Goal: Contribute content: Add original content to the website for others to see

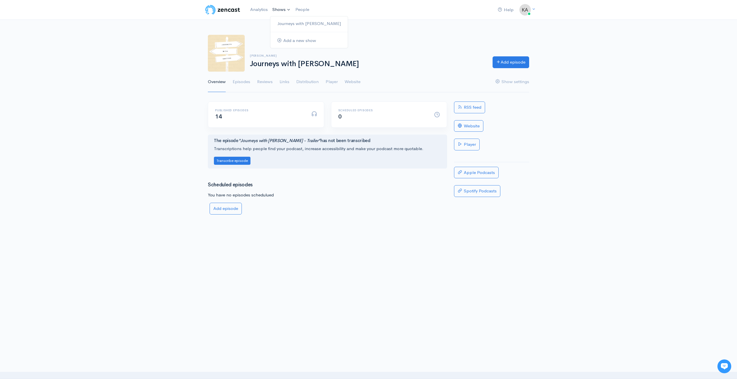
click at [276, 11] on link "Shows" at bounding box center [281, 9] width 23 height 13
click at [283, 23] on link "Journeys with [PERSON_NAME]" at bounding box center [308, 24] width 77 height 10
click at [244, 83] on link "Episodes" at bounding box center [242, 82] width 18 height 21
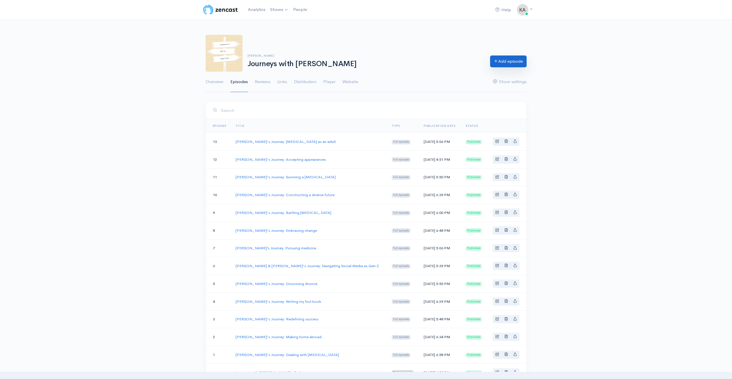
click at [499, 66] on link "Add episode" at bounding box center [508, 62] width 37 height 12
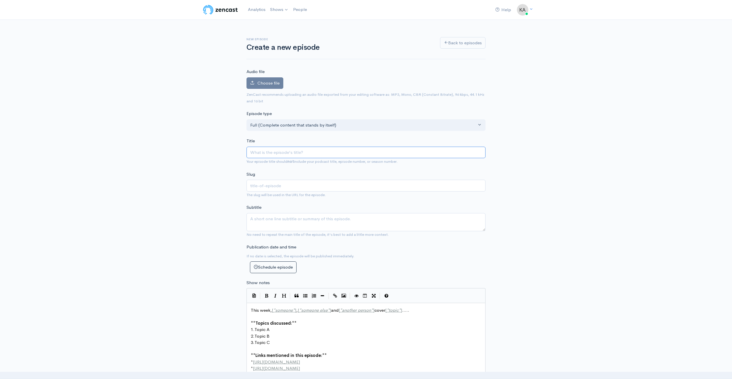
click at [286, 155] on input "Title" at bounding box center [366, 153] width 239 height 12
click at [265, 83] on span "Choose file" at bounding box center [269, 82] width 22 height 5
click at [0, 0] on input "Choose file" at bounding box center [0, 0] width 0 height 0
click at [272, 84] on span "Choose file" at bounding box center [269, 82] width 22 height 5
click at [0, 0] on input "Choose file" at bounding box center [0, 0] width 0 height 0
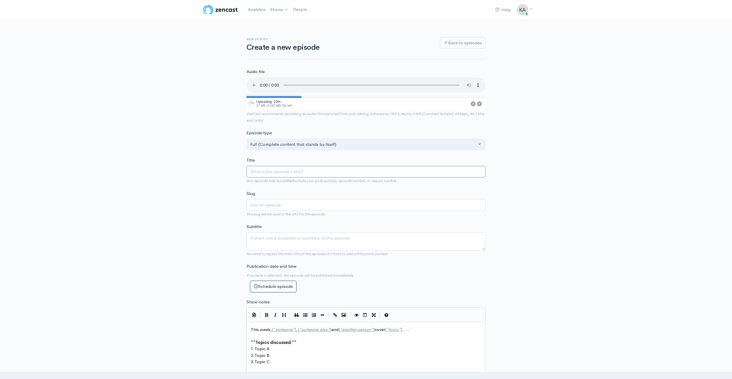
click at [288, 170] on input "Title" at bounding box center [366, 172] width 239 height 12
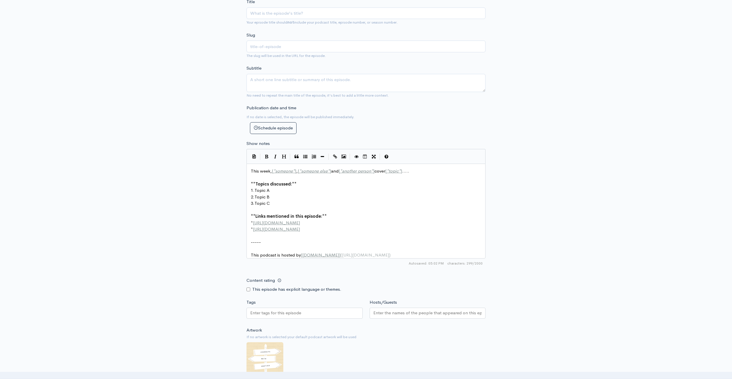
scroll to position [2, 0]
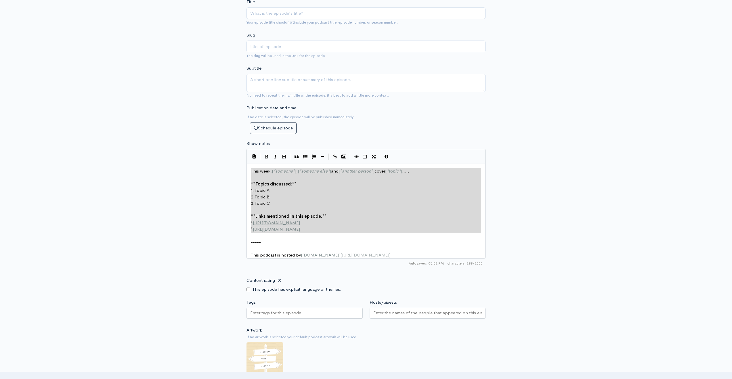
type textarea "This week, [*someone*], [*someone else*] and [*another person*] cover [*topic*]…"
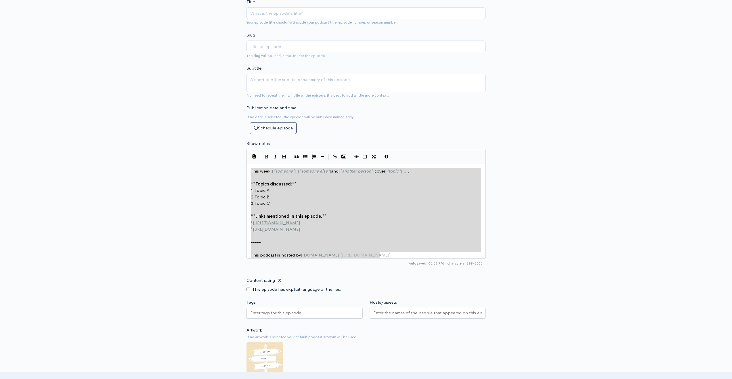
drag, startPoint x: 251, startPoint y: 171, endPoint x: 413, endPoint y: 267, distance: 188.3
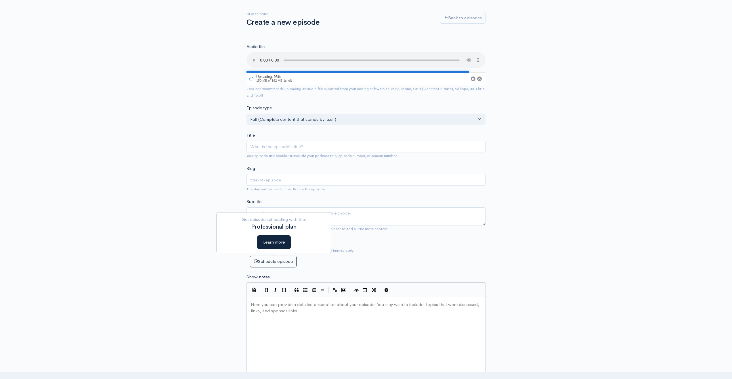
scroll to position [0, 0]
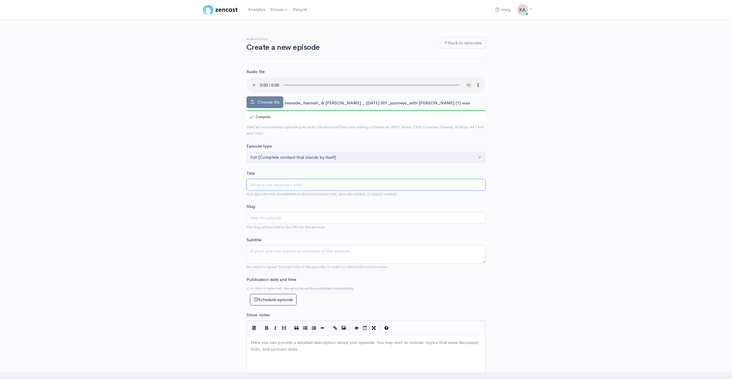
click at [276, 187] on input "Title" at bounding box center [366, 185] width 239 height 12
type input "H"
type input "h"
type input "Ha"
type input "ha"
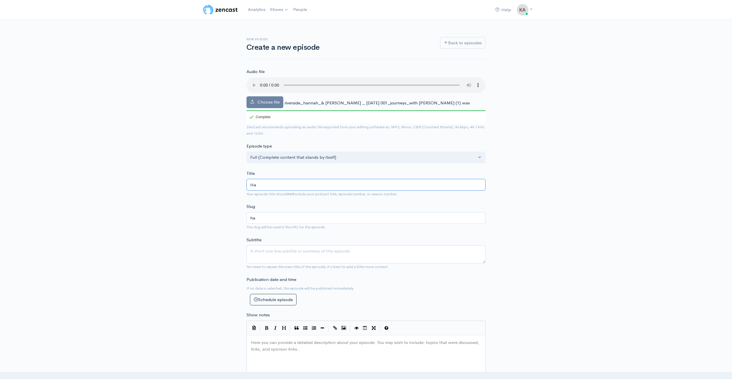
type input "Han"
type input "han"
type input "Hann"
type input "hann"
type input "Hanna"
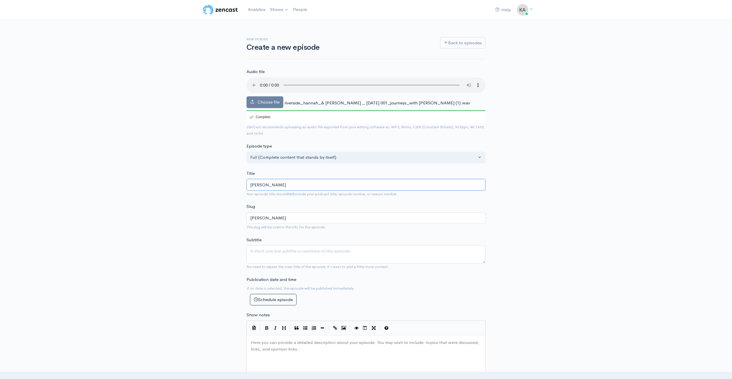
type input "hanna"
type input "Hannah"
type input "hannah"
type input "Hannah's"
type input "hannahs"
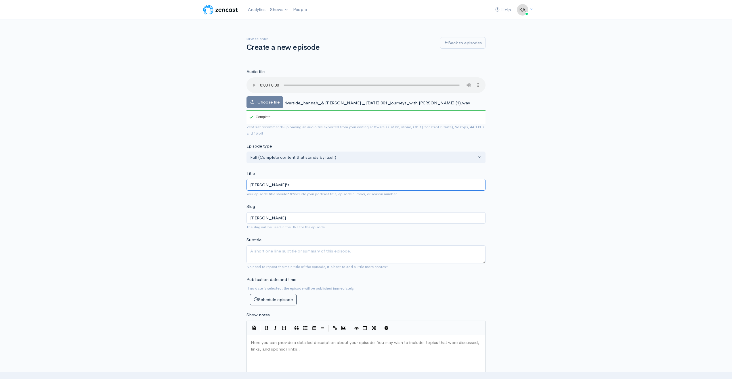
type input "Hannah's J"
type input "hannahs-j"
type input "Hannah's Jo"
type input "hannahs-jo"
type input "Hannah's Jou"
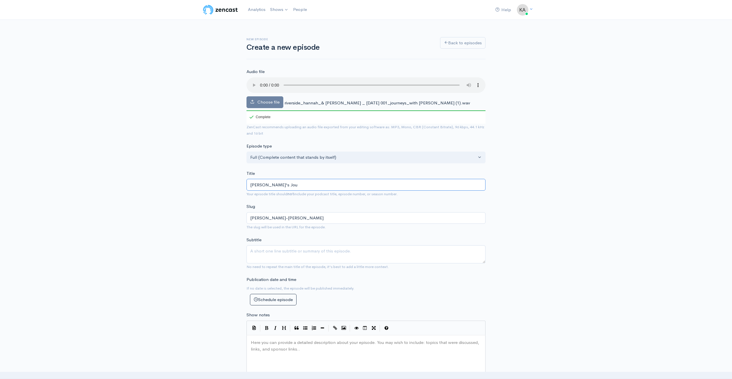
type input "hannahs-jou"
type input "Hannah's Jour"
type input "hannahs-jour"
type input "Hannah's Journ"
type input "hannahs-journ"
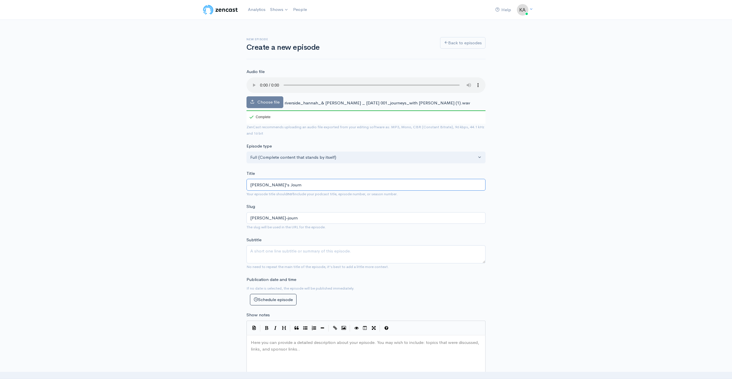
type input "Hannah's Journe"
type input "hannahs-journe"
type input "Hannah's Journey"
type input "hannahs-journey"
type input "Hannah's Journey: A"
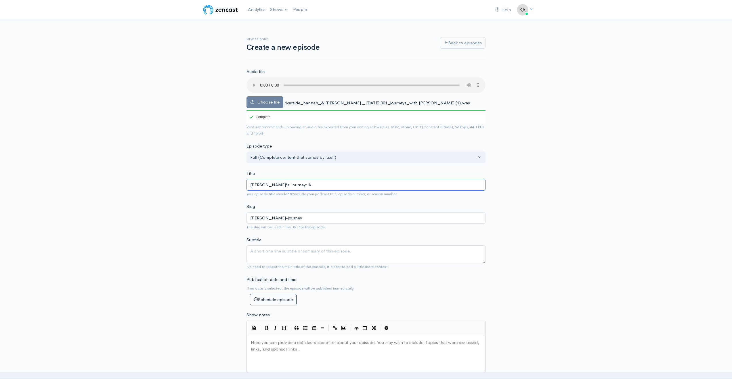
type input "hannahs-journey-a"
type input "Hannah's Journey: Ad"
type input "hannahs-journey-ad"
type input "Hannah's Journey: Adv"
type input "hannahs-journey-adv"
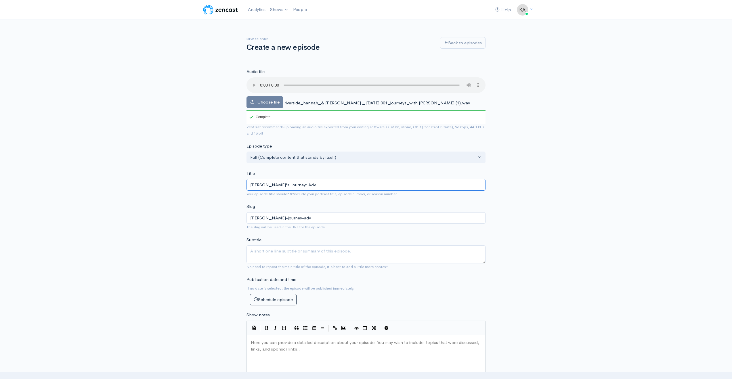
type input "Hannah's Journey: Advi"
type input "hannahs-journey-advi"
type input "Hannah's Journey: Advica"
type input "hannahs-journey-advica"
type input "Hannah's Journey: Advic"
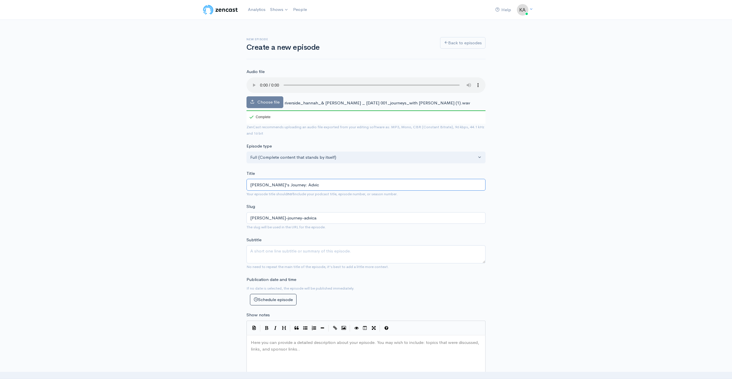
type input "hannahs-journey-advic"
type input "Hannah's Journey: Advi"
type input "hannahs-journey-advi"
type input "Hannah's Journey: Adv"
type input "hannahs-journey-adv"
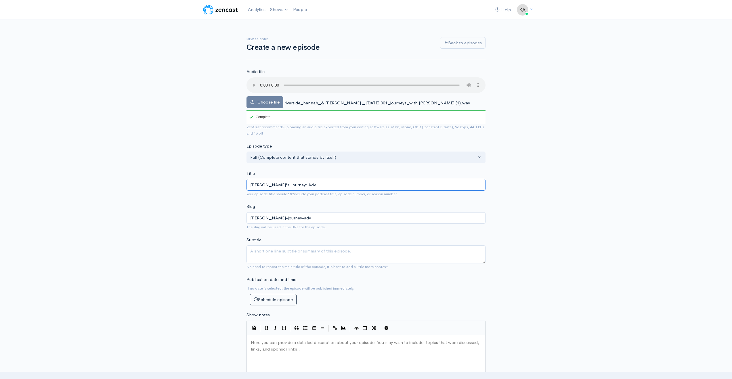
type input "Hannah's Journey: Advo"
type input "hannahs-journey-advo"
type input "Hannah's Journey: Advoca"
type input "hannahs-journey-advoca"
type input "Hannah's Journey: Advocat"
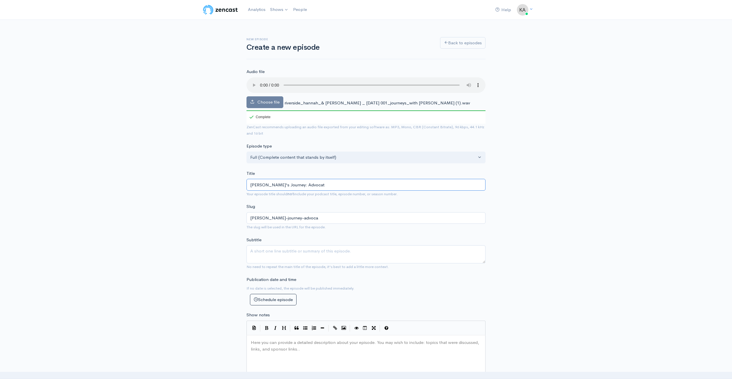
type input "hannahs-journey-advocat"
type input "Hannah's Journey: Advocati"
type input "hannahs-journey-advocati"
type input "Hannah's Journey: Advocatin"
type input "hannahs-journey-advocatin"
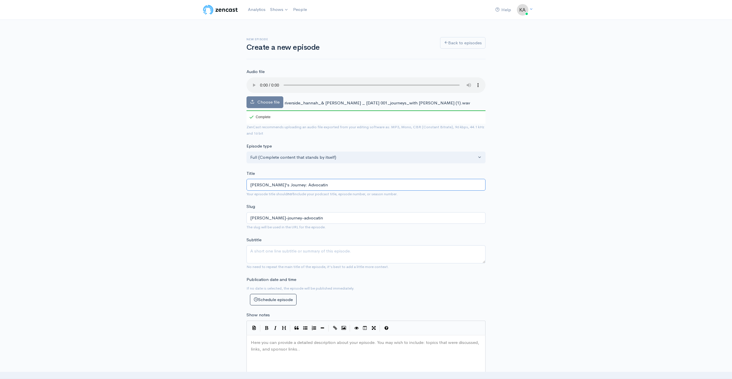
type input "Hannah's Journey: Advocating"
type input "hannahs-journey-advocating"
type input "Hannah's Journey: Advocating f"
type input "hannahs-journey-advocating-f"
type input "Hannah's Journey: Advocating for"
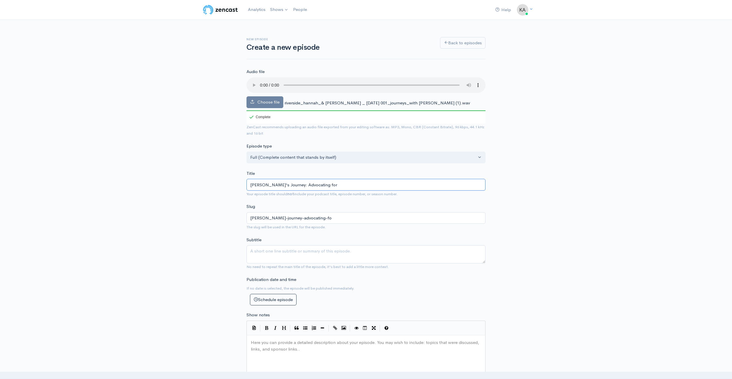
type input "hannahs-journey-advocating-for"
type input "Hannah's Journey: Advocating for n"
type input "hannahs-journey-advocating-for-n"
type input "Hannah's Journey: Advocating for nu"
type input "hannahs-journey-advocating-for-nu"
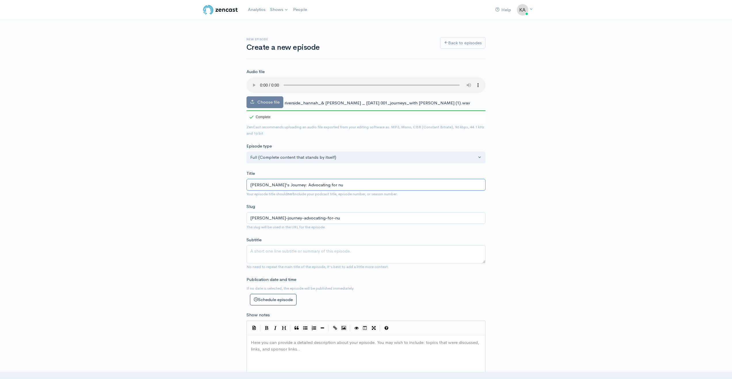
type input "Hannah's Journey: Advocating for n"
type input "hannahs-journey-advocating-for-n"
type input "Hannah's Journey: Advocating for ne"
type input "hannahs-journey-advocating-for-ne"
type input "Hannah's Journey: Advocating for neu"
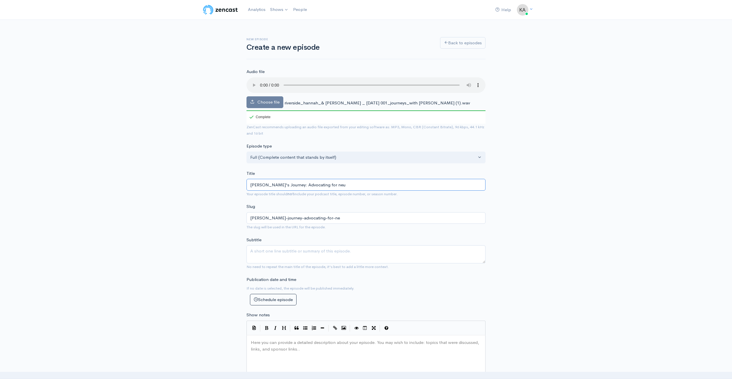
type input "hannahs-journey-advocating-for-neu"
type input "Hannah's Journey: Advocating for neur"
type input "hannahs-journey-advocating-for-neur"
type input "Hannah's Journey: Advocating for neuro"
type input "hannahs-journey-advocating-for-neuro"
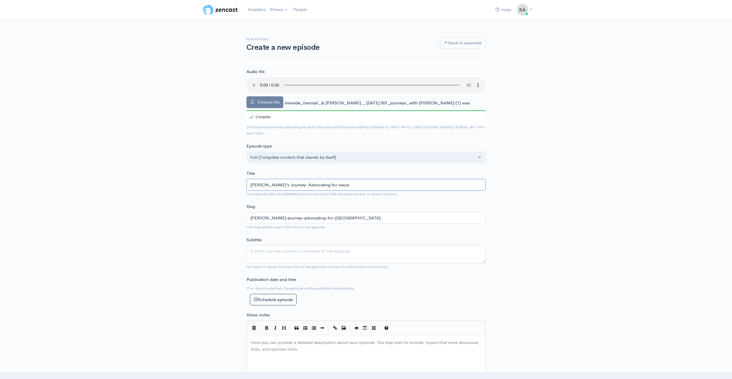
type input "Hannah's Journey: Advocating for neurod"
type input "hannahs-journey-advocating-for-neurod"
type input "Hannah's Journey: Advocating for neurodi"
type input "hannahs-journey-advocating-for-neurodi"
type input "Hannah's Journey: Advocating for neurodiv"
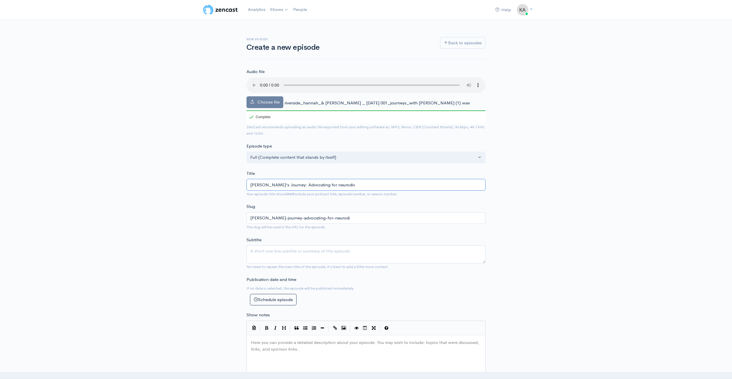
type input "hannahs-journey-advocating-for-neurodiv"
type input "Hannah's Journey: Advocating for neurodiver"
type input "hannahs-journey-advocating-for-neurodiver"
type input "Hannah's Journey: Advocating for neurodivers"
type input "hannahs-journey-advocating-for-neurodivers"
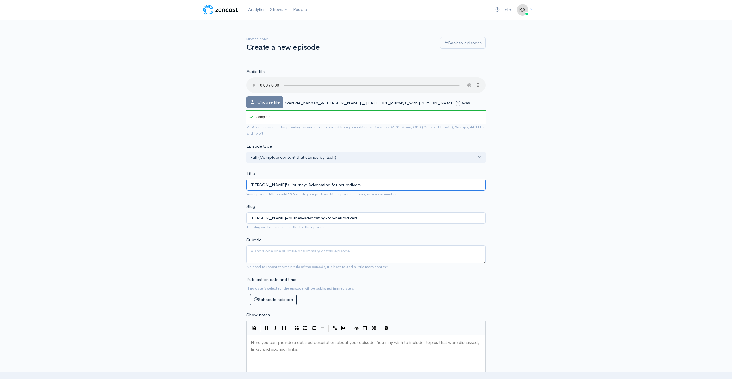
type input "Hannah's Journey: Advocating for neurodiversi"
type input "hannahs-journey-advocating-for-neurodiversi"
type input "Hannah's Journey: Advocating for neurodiversit"
type input "hannahs-journey-advocating-for-neurodiversit"
type input "[PERSON_NAME]'s Journey: Advocating for neurodiversity"
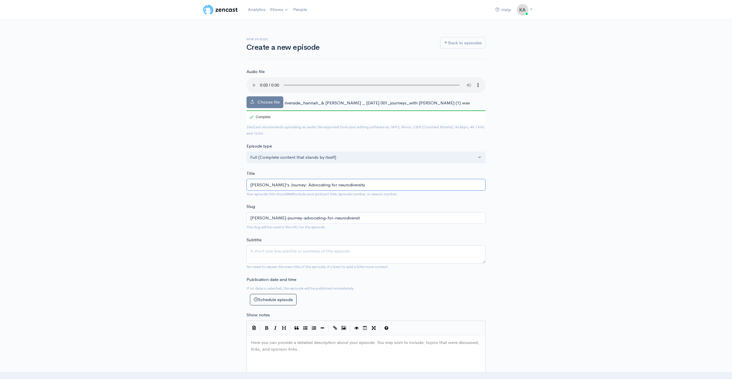
type input "hannahs-journey-advocating-for-neurodiversity"
type input "[PERSON_NAME]'s Journey: Advocating for neurodiversity"
click at [281, 249] on textarea "Subtitle" at bounding box center [366, 254] width 239 height 18
click at [262, 249] on textarea "Subtitle" at bounding box center [366, 254] width 239 height 18
click at [265, 257] on textarea "Subtitle" at bounding box center [366, 254] width 239 height 18
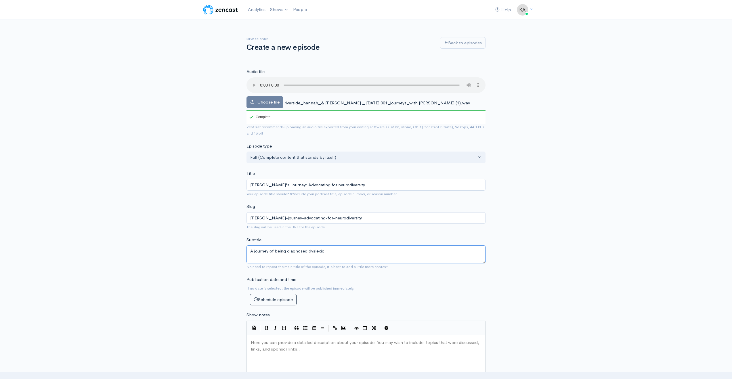
click at [330, 250] on textarea "A journey of being diagnosed dyslexic" at bounding box center [366, 254] width 239 height 18
click at [430, 252] on textarea "A journey of being diagnosed dyslexic, the impact this has had on working life …" at bounding box center [366, 254] width 239 height 18
drag, startPoint x: 294, startPoint y: 257, endPoint x: 313, endPoint y: 257, distance: 18.7
click at [313, 257] on textarea "A journey of being diagnosed dyslexic, the impact this has had on working life …" at bounding box center [366, 254] width 239 height 18
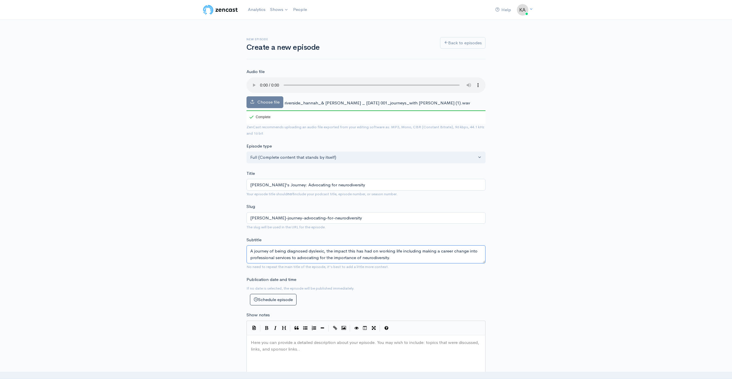
scroll to position [18, 0]
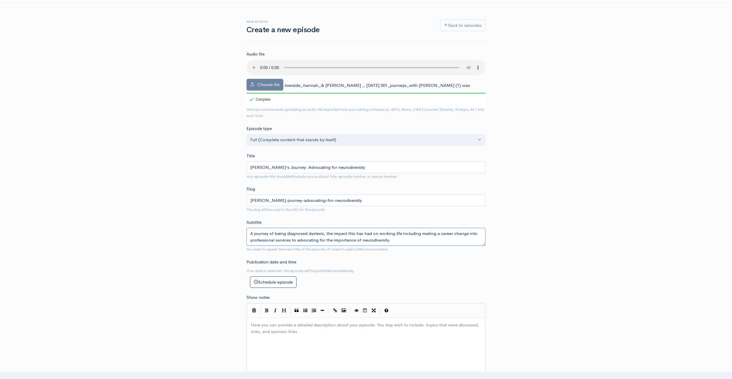
type textarea "A journey of being diagnosed dyslexic, the impact this has had on working life …"
click at [252, 325] on pre "​" at bounding box center [368, 325] width 237 height 7
type textarea "​"
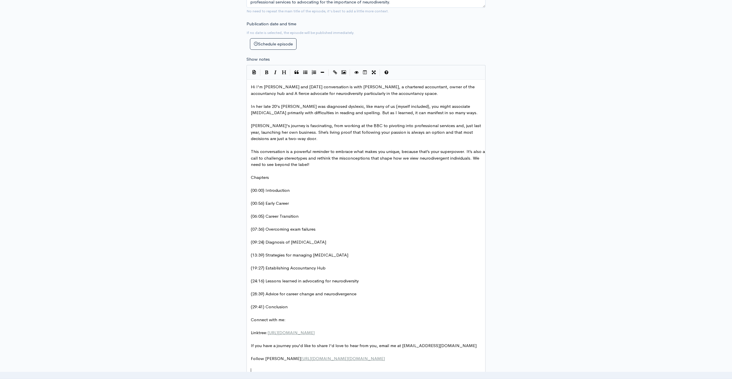
scroll to position [252, 0]
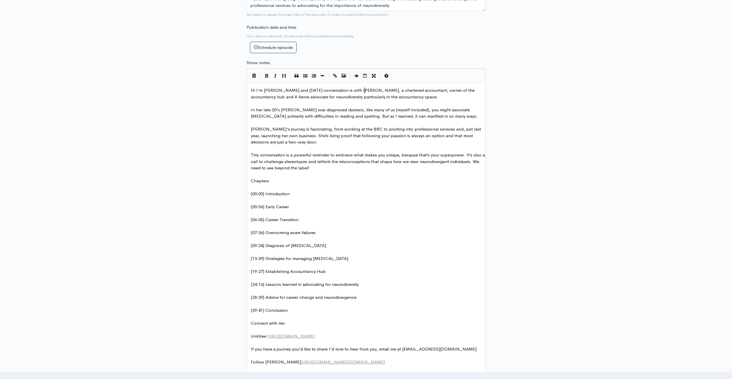
click at [364, 92] on span "Hi I'm Krutika and today's conversation is with Hannah, a chartered accountant,…" at bounding box center [363, 93] width 225 height 12
type textarea "C"
click at [386, 91] on span "Hi I'm Krutika and today's conversation is with Hannah, a Chartered accountant,…" at bounding box center [364, 93] width 226 height 12
type textarea "A"
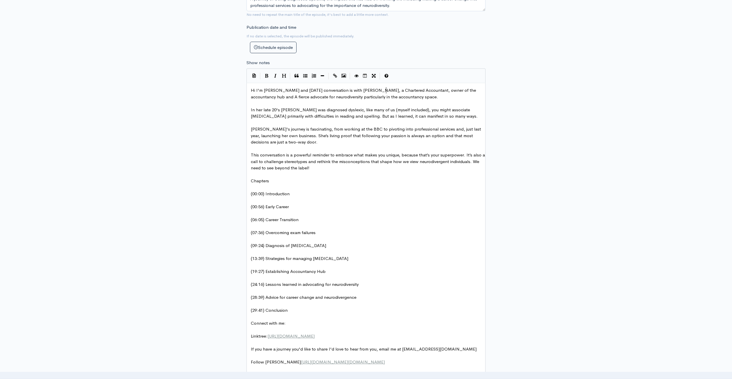
click at [435, 91] on span "Hi I'm Krutika and today's conversation is with Hannah, a Chartered Accountant,…" at bounding box center [364, 93] width 227 height 12
type textarea "a"
type textarea "A"
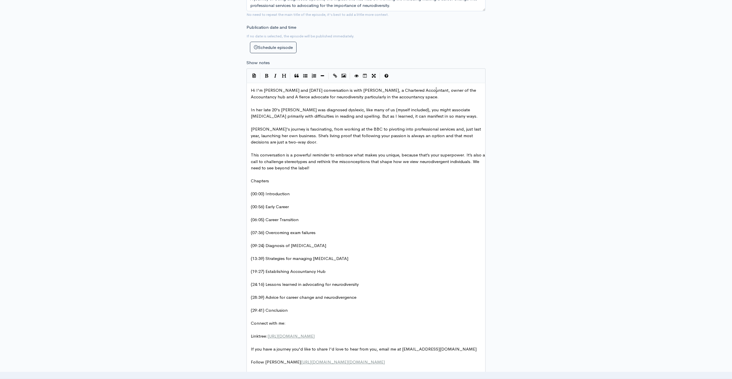
scroll to position [2, 3]
click at [463, 91] on span "Hi I'm Krutika and today's conversation is with Hannah, a Chartered Accountant,…" at bounding box center [364, 93] width 227 height 12
type textarea "H"
click at [477, 92] on span "Hi I'm Krutika and today's conversation is with Hannah, a Chartered Accountant,…" at bounding box center [364, 93] width 227 height 12
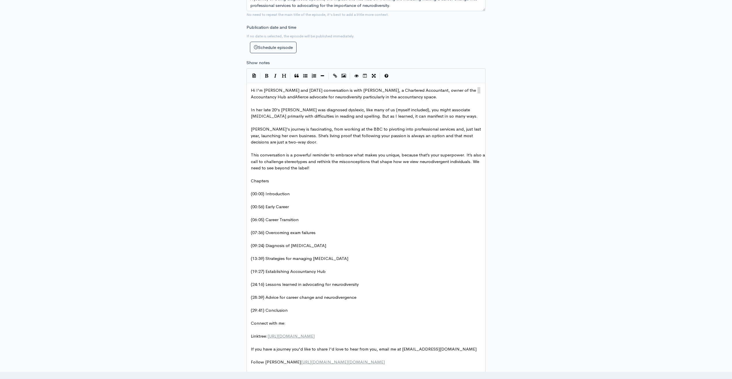
type textarea "a"
click at [359, 91] on span "Hi I'm Krutika and today's conversation is with Hannah, a Chartered Accountant,…" at bounding box center [364, 93] width 227 height 12
type textarea ". A"
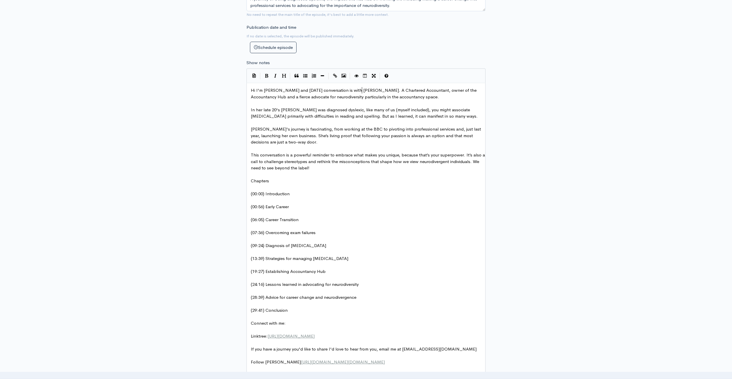
click at [352, 133] on span "Hannah's journey is fascinating, from working at the BBC to pivoting into profe…" at bounding box center [366, 135] width 231 height 18
click at [254, 90] on span "Hi I'm Krutika and today's conversation is with Hannah. A Chartered Accountant,…" at bounding box center [364, 93] width 227 height 12
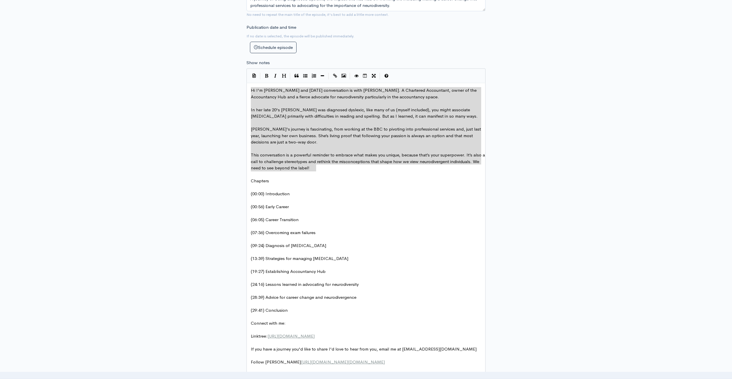
drag, startPoint x: 251, startPoint y: 91, endPoint x: 324, endPoint y: 170, distance: 107.7
type textarea "​Hi I'm Krutika and today's conversation is with Hannah. A Chartered Accountant…"
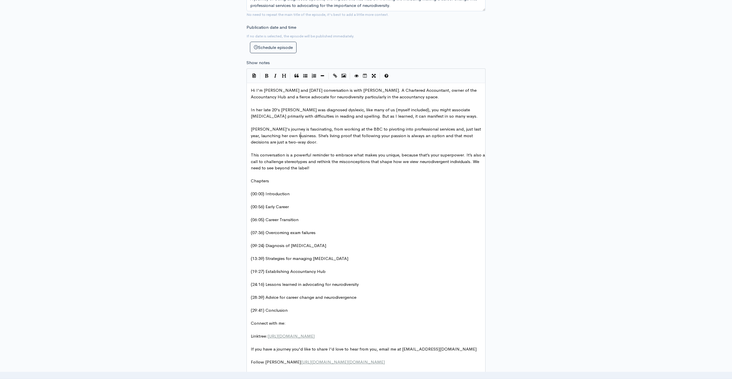
click at [317, 145] on pre "Hannah's journey is fascinating, from working at the BBC to pivoting into profe…" at bounding box center [368, 136] width 237 height 20
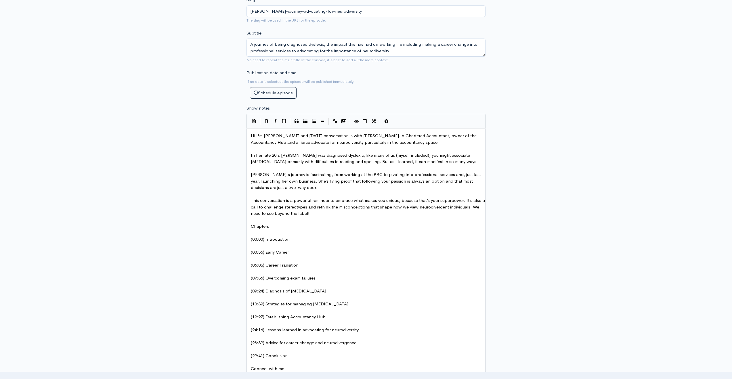
click at [253, 214] on span "This conversation is a powerful reminder to embrace what makes you unique, beca…" at bounding box center [368, 207] width 235 height 18
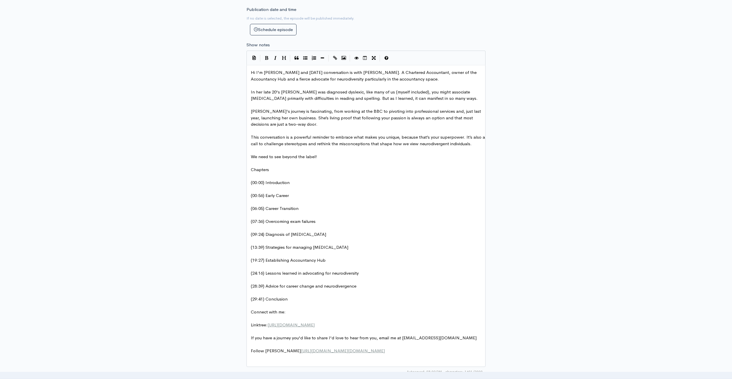
scroll to position [334, 0]
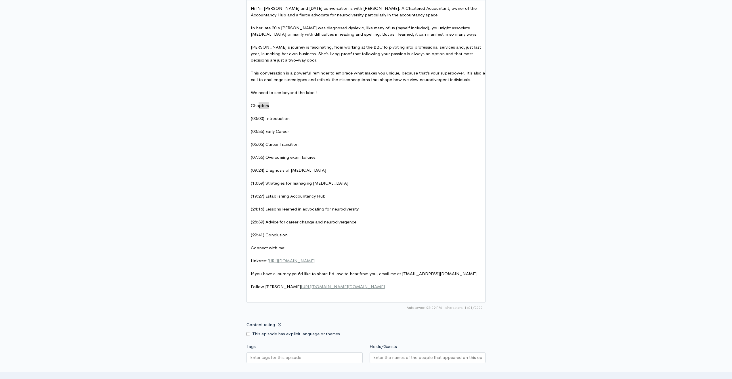
type textarea "Chapters"
drag, startPoint x: 273, startPoint y: 108, endPoint x: 257, endPoint y: 104, distance: 16.6
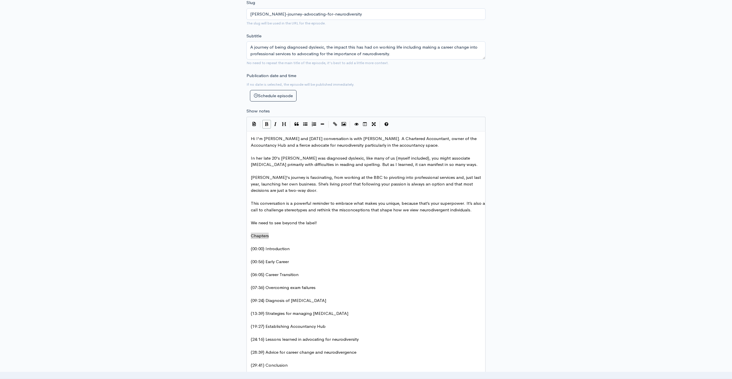
click at [267, 126] on icon "Bold" at bounding box center [266, 124] width 3 height 4
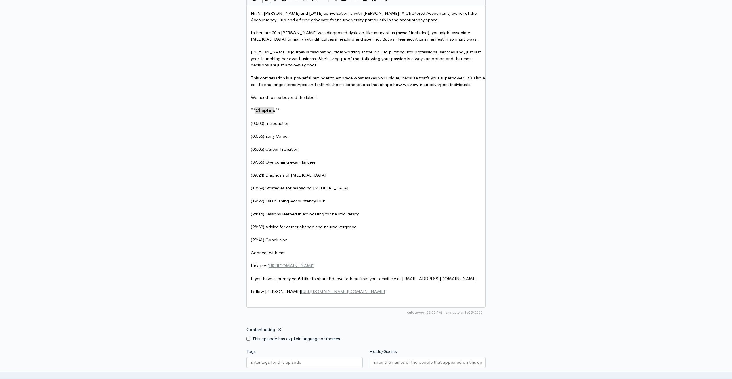
scroll to position [359, 0]
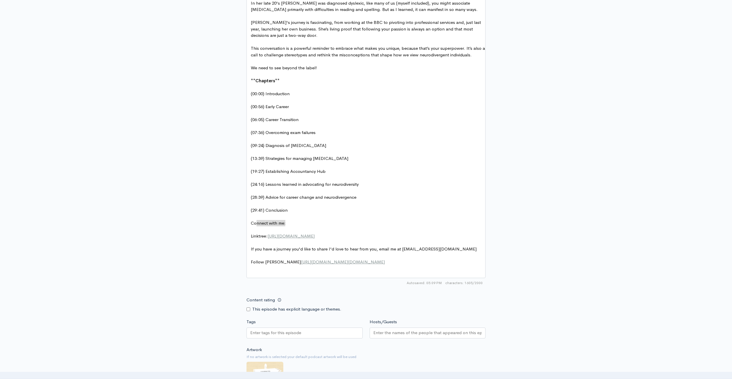
type textarea "Connect with me:"
drag, startPoint x: 288, startPoint y: 223, endPoint x: 255, endPoint y: 223, distance: 33.4
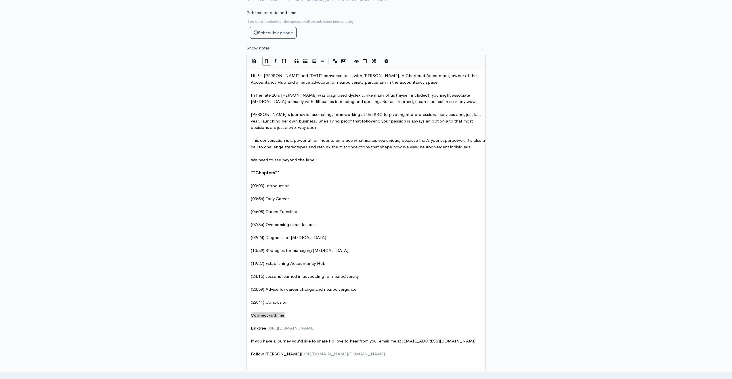
click at [267, 63] on button "Bold" at bounding box center [266, 61] width 9 height 9
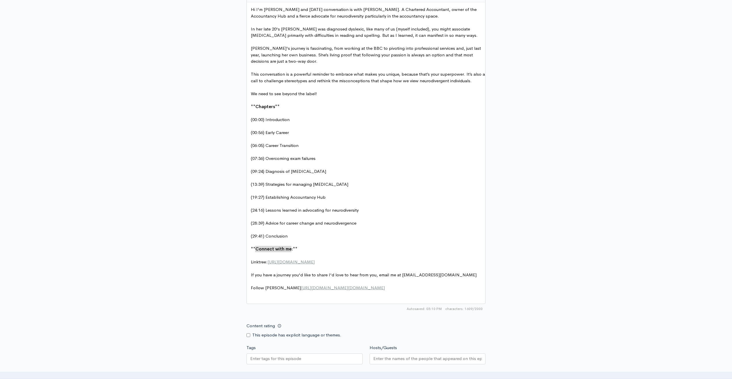
scroll to position [363, 0]
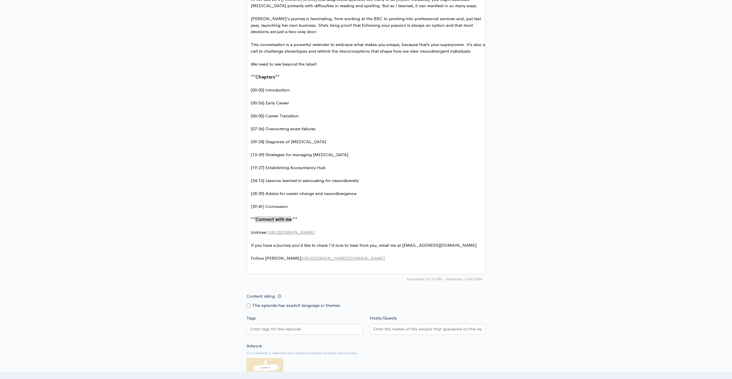
click at [464, 245] on pre "If you have a journey you'd like to share I'd love to hear from you, email me a…" at bounding box center [368, 245] width 237 height 7
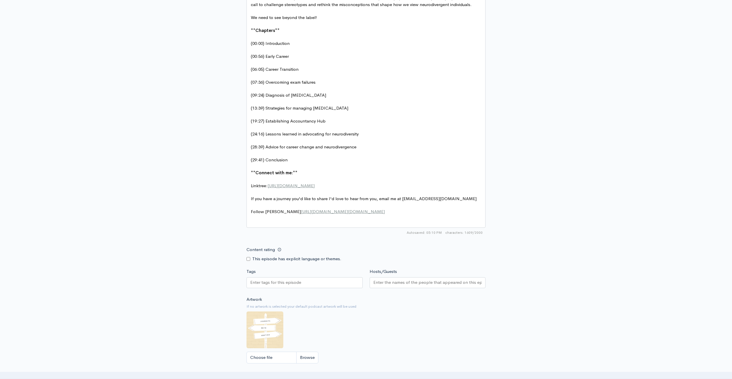
scroll to position [439, 0]
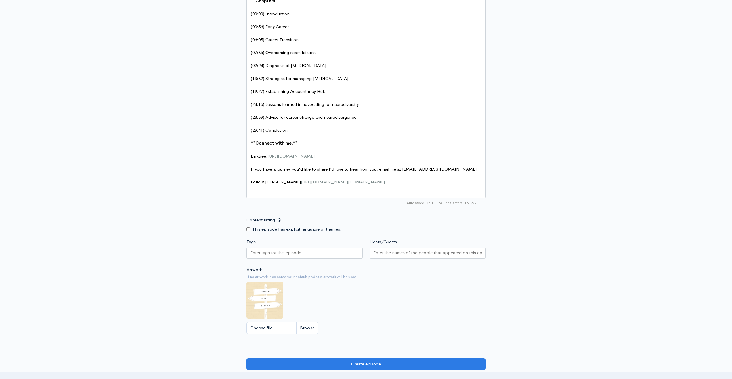
click at [279, 256] on input "Tags" at bounding box center [276, 253] width 52 height 7
type input "neuro"
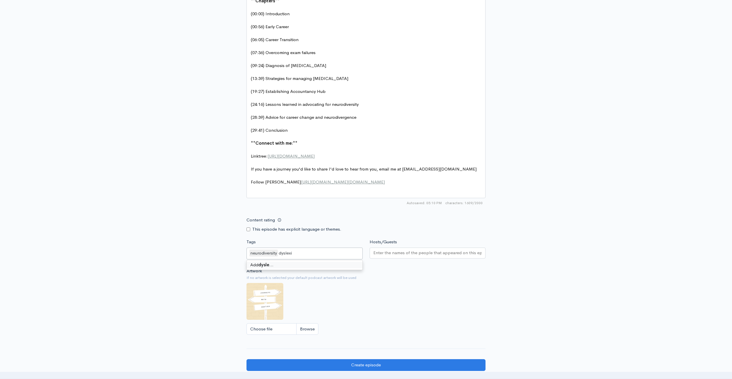
type input "dyslexia"
type input "career"
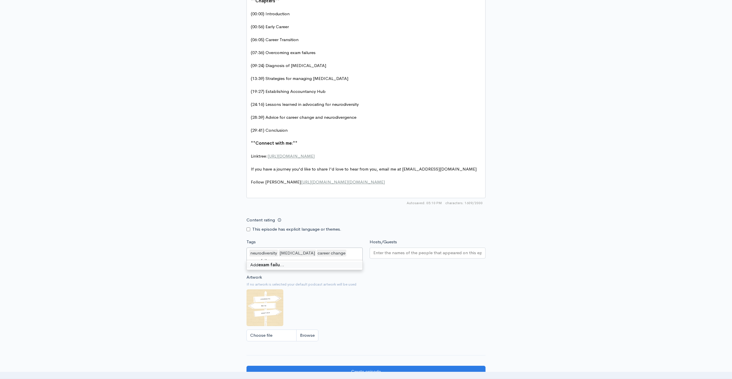
type input "exam failure"
type input "career transition"
click at [391, 255] on input "Hosts/Guests" at bounding box center [428, 253] width 109 height 7
click at [321, 268] on div "neurodiversity dyslexia career change exam failure career transition" at bounding box center [305, 258] width 116 height 20
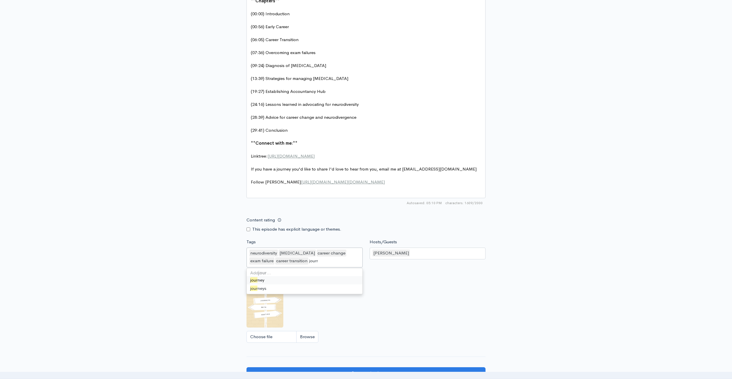
type input "journey"
click at [429, 303] on div "Artwork If no artwork is selected your default podcast artwork will be used Cho…" at bounding box center [366, 311] width 239 height 71
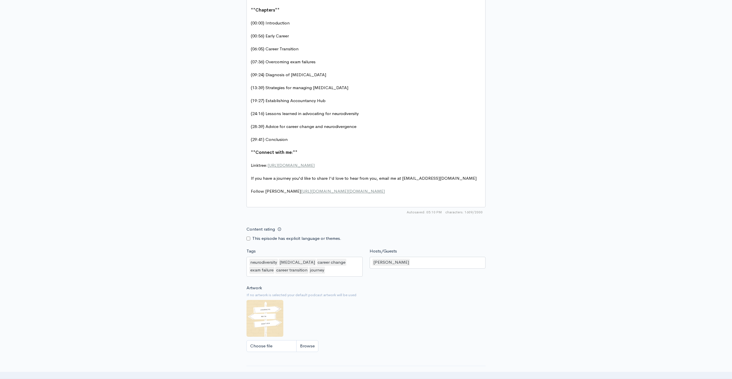
scroll to position [489, 0]
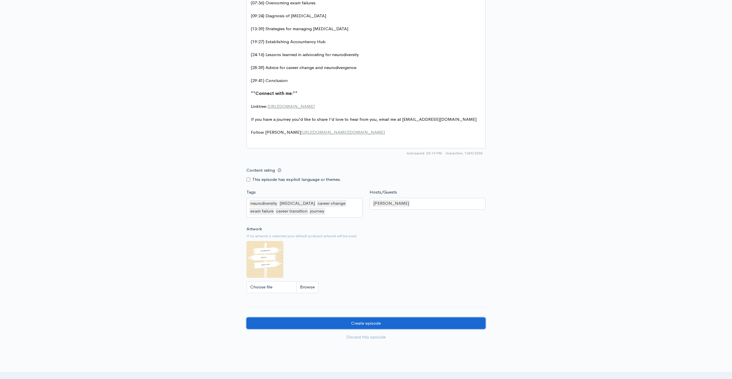
click at [379, 330] on input "Create episode" at bounding box center [366, 324] width 239 height 12
